Goal: Task Accomplishment & Management: Manage account settings

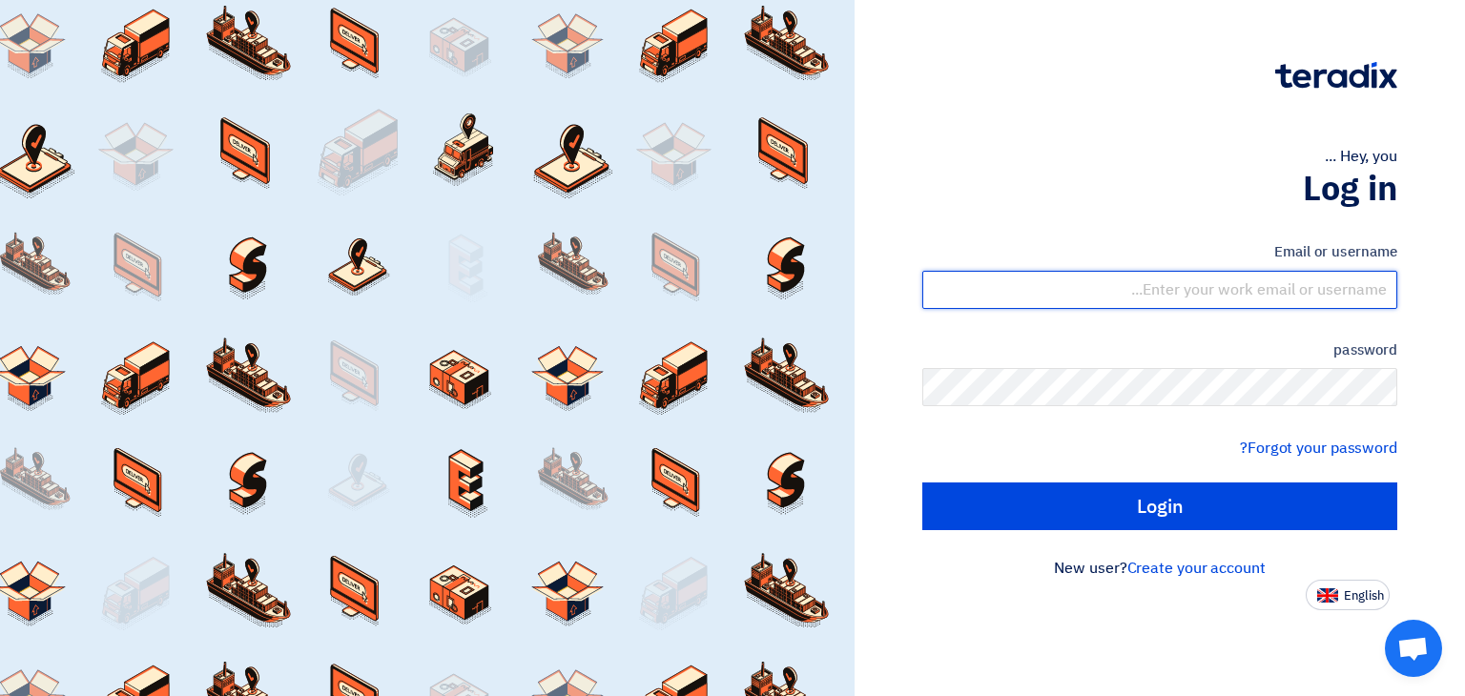
type input "[EMAIL_ADDRESS][DOMAIN_NAME]"
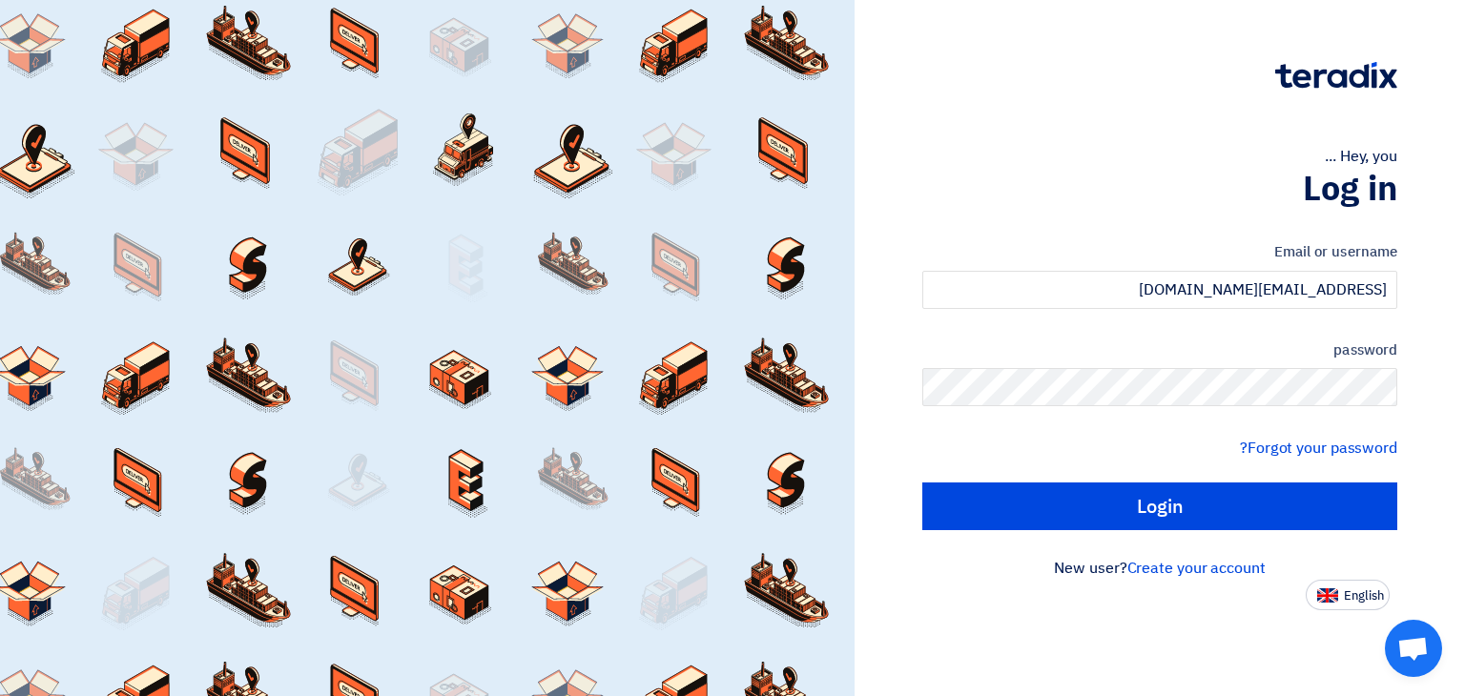
click at [1169, 532] on div "Email or username [EMAIL_ADDRESS][DOMAIN_NAME] password Forgot your password? L…" at bounding box center [1159, 386] width 475 height 342
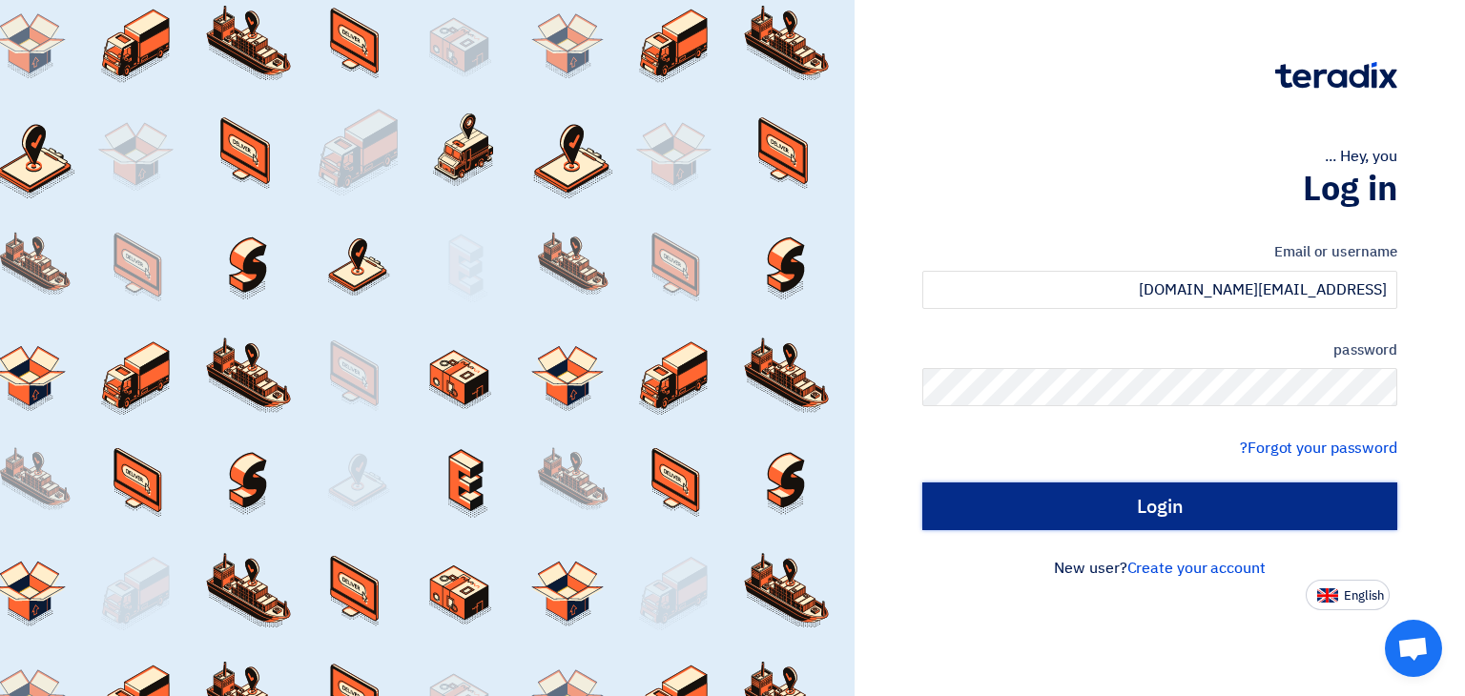
click at [1163, 527] on input "Login" at bounding box center [1159, 507] width 475 height 48
type input "Sign in"
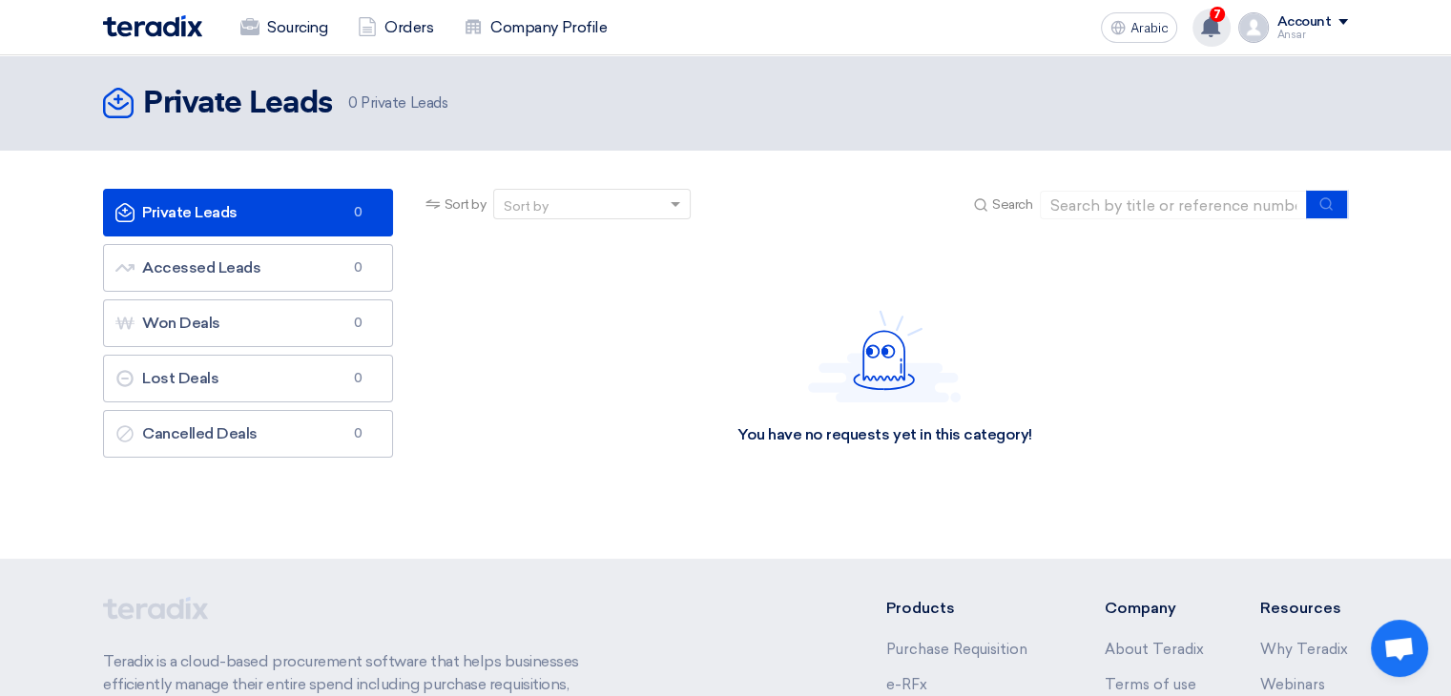
click at [1205, 27] on use at bounding box center [1210, 26] width 19 height 21
